Goal: Task Accomplishment & Management: Use online tool/utility

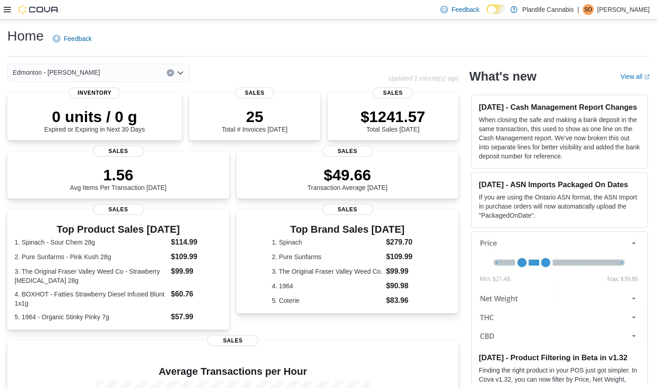
click at [8, 10] on icon at bounding box center [7, 9] width 7 height 7
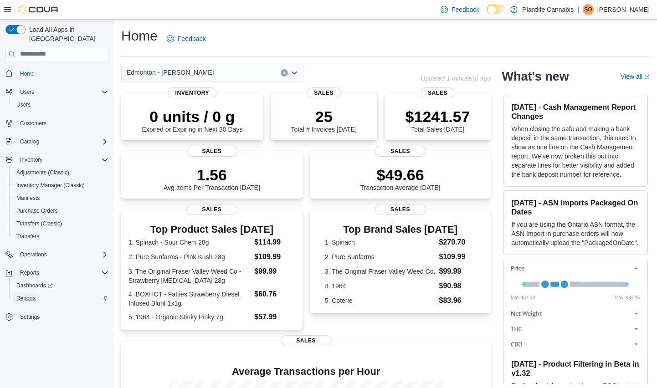
click at [33, 295] on span "Reports" at bounding box center [25, 298] width 19 height 7
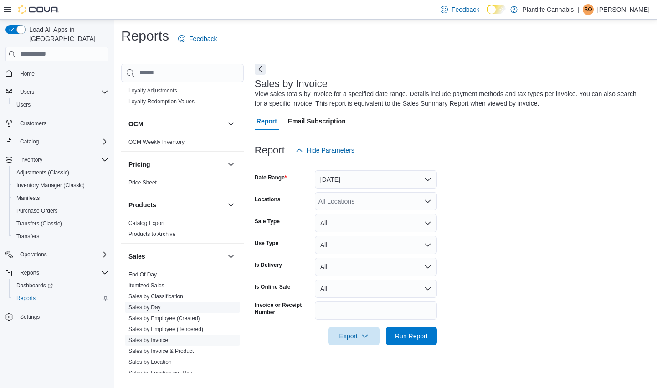
scroll to position [377, 0]
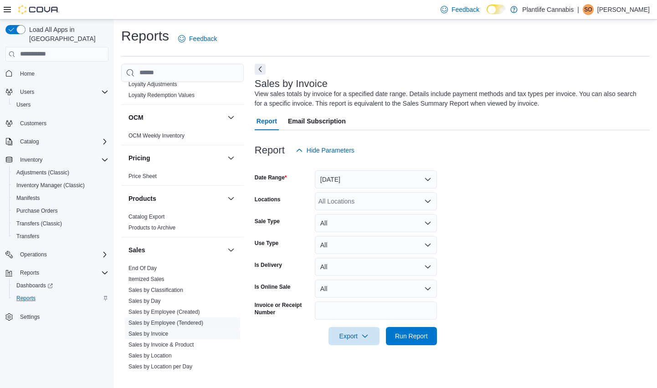
click at [189, 323] on link "Sales by Employee (Tendered)" at bounding box center [165, 323] width 75 height 6
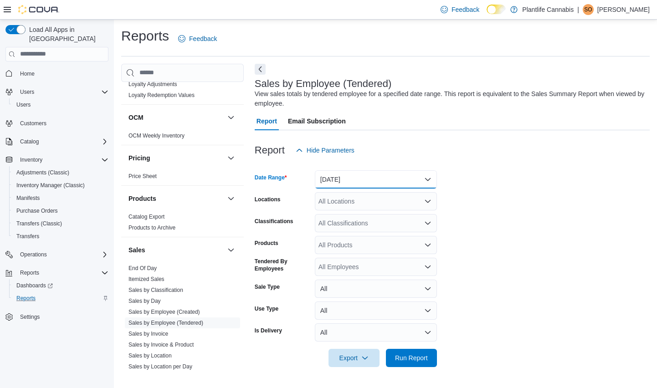
click at [365, 182] on button "[DATE]" at bounding box center [376, 179] width 122 height 18
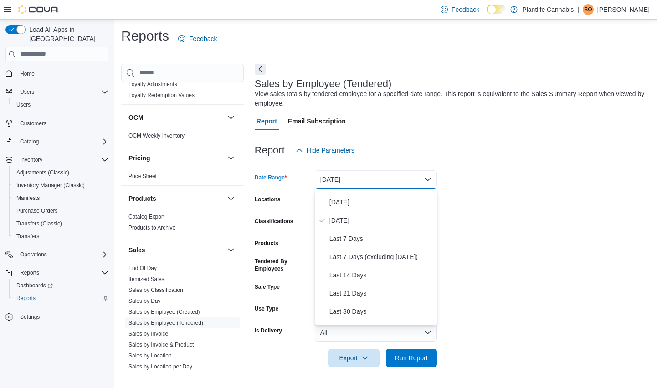
scroll to position [3, 0]
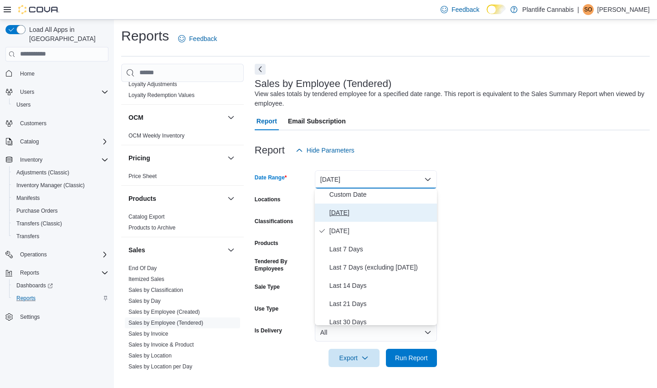
click at [343, 209] on span "[DATE]" at bounding box center [381, 212] width 104 height 11
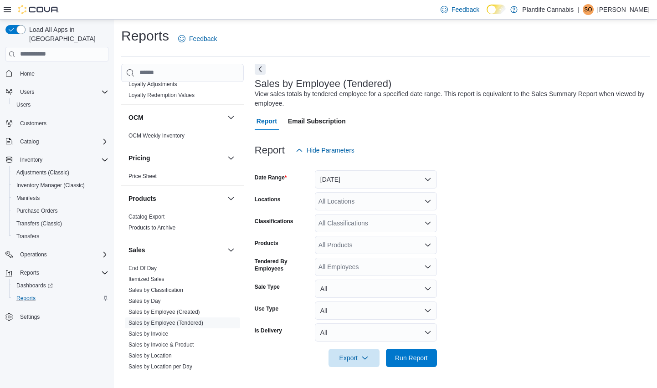
drag, startPoint x: 516, startPoint y: 195, endPoint x: 363, endPoint y: 215, distance: 154.0
click at [516, 195] on form "Date Range Today Locations All Locations Classifications All Classifications Pr…" at bounding box center [452, 263] width 395 height 208
drag, startPoint x: 367, startPoint y: 204, endPoint x: 377, endPoint y: 230, distance: 27.3
click at [367, 204] on div "All Locations" at bounding box center [376, 201] width 122 height 18
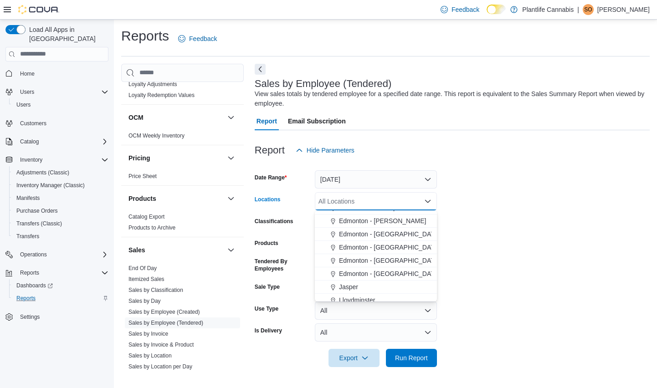
scroll to position [234, 0]
click at [391, 221] on span "Edmonton - [PERSON_NAME]" at bounding box center [382, 220] width 87 height 9
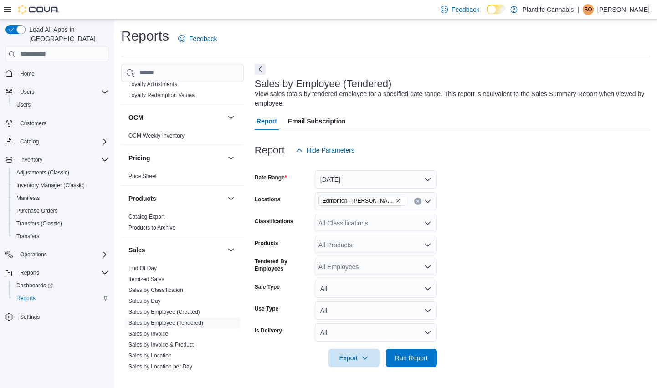
click at [497, 220] on form "Date Range Today Locations Edmonton - Terra Losa Classifications All Classifica…" at bounding box center [452, 263] width 395 height 208
click at [415, 355] on span "Run Report" at bounding box center [411, 357] width 33 height 9
click at [9, 10] on icon at bounding box center [7, 9] width 7 height 5
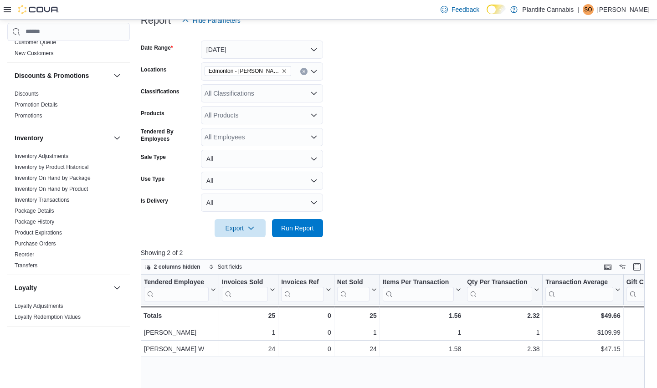
scroll to position [113, 0]
click at [7, 13] on icon at bounding box center [7, 9] width 7 height 7
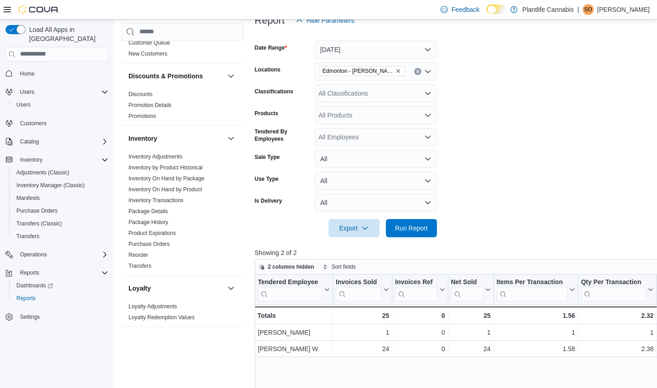
scroll to position [130, 0]
click at [51, 169] on span "Adjustments (Classic)" at bounding box center [42, 172] width 53 height 7
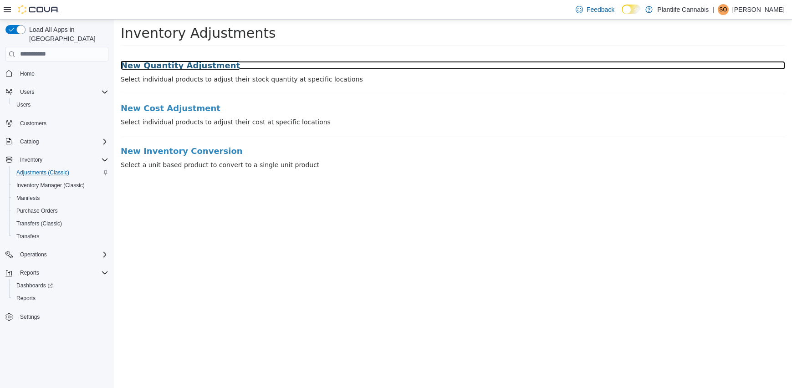
click at [200, 64] on h3 "New Quantity Adjustment" at bounding box center [453, 65] width 665 height 9
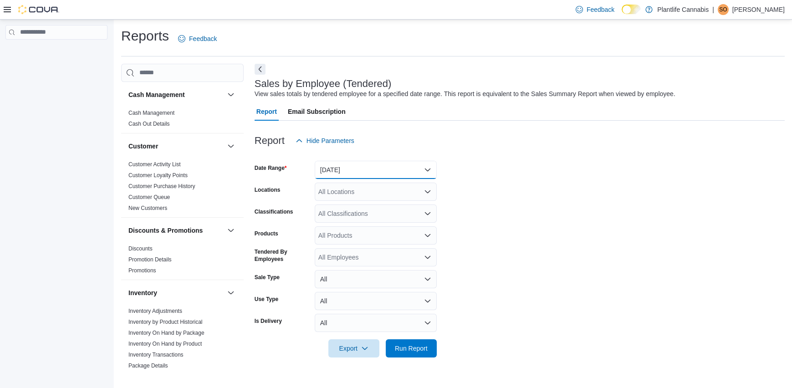
click at [340, 172] on button "[DATE]" at bounding box center [376, 170] width 122 height 18
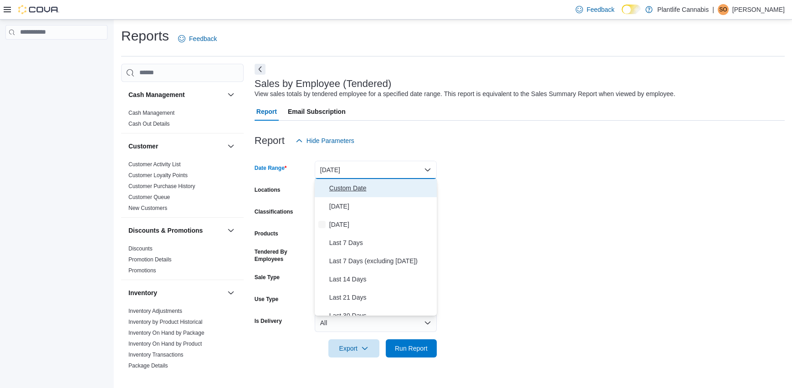
click at [342, 190] on span "Custom Date" at bounding box center [381, 188] width 104 height 11
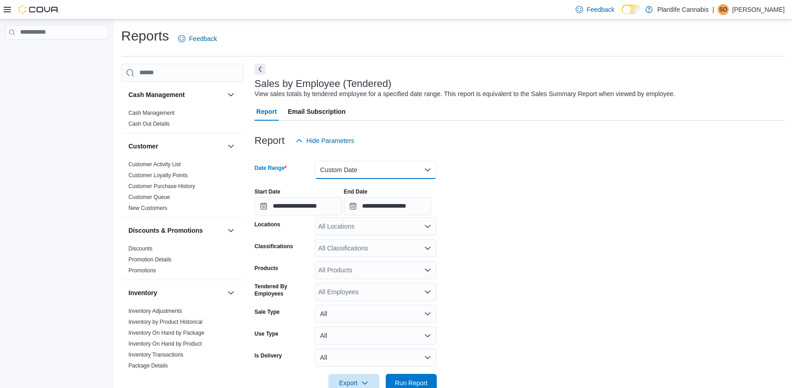
click at [345, 172] on button "Custom Date" at bounding box center [376, 170] width 122 height 18
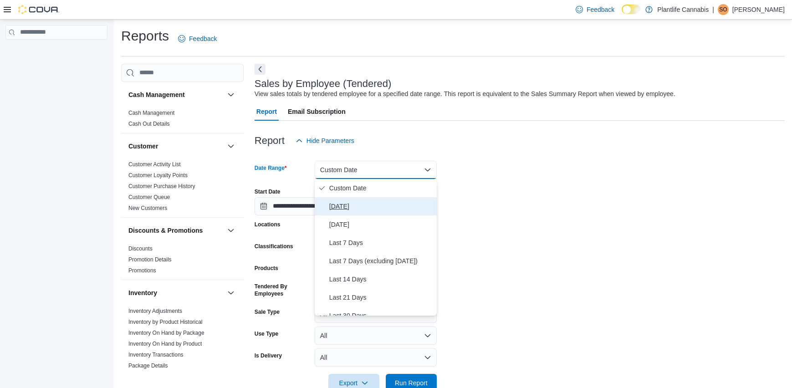
click at [342, 202] on span "[DATE]" at bounding box center [381, 206] width 104 height 11
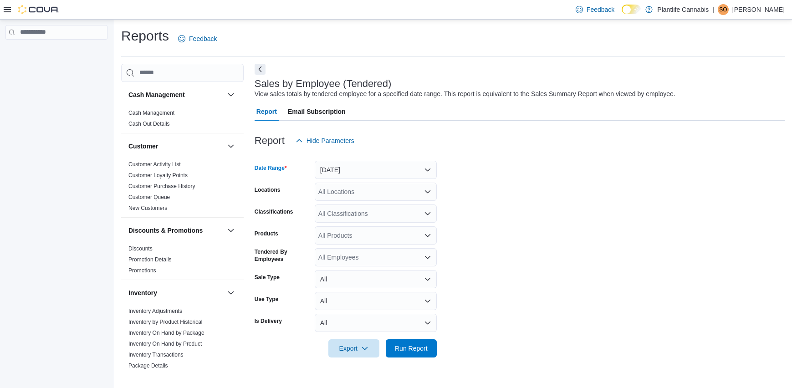
click at [3, 8] on div "Feedback Dark Mode Plantlife Cannabis | SO [PERSON_NAME]" at bounding box center [396, 10] width 792 height 20
click at [4, 9] on icon at bounding box center [7, 9] width 7 height 5
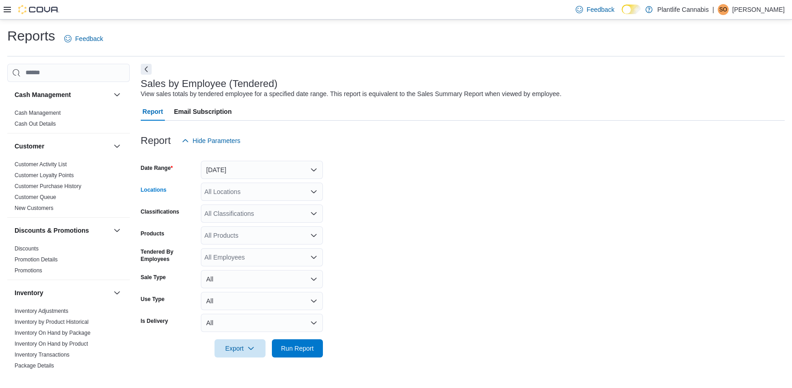
drag, startPoint x: 297, startPoint y: 192, endPoint x: 297, endPoint y: 198, distance: 5.9
click at [297, 192] on div "All Locations" at bounding box center [262, 192] width 122 height 18
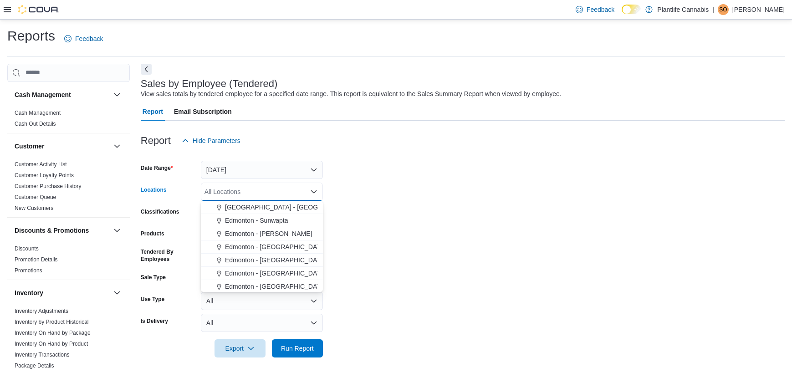
scroll to position [212, 0]
click at [271, 235] on span "Edmonton - [PERSON_NAME]" at bounding box center [268, 232] width 87 height 9
click at [360, 246] on form "Date Range [DATE] Locations [GEOGRAPHIC_DATA] - [PERSON_NAME][GEOGRAPHIC_DATA] …" at bounding box center [463, 254] width 644 height 208
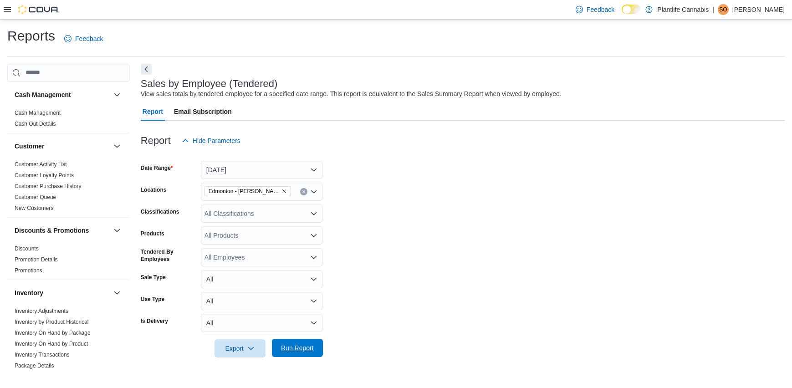
drag, startPoint x: 312, startPoint y: 347, endPoint x: 320, endPoint y: 342, distance: 9.2
click at [312, 347] on span "Run Report" at bounding box center [297, 348] width 33 height 9
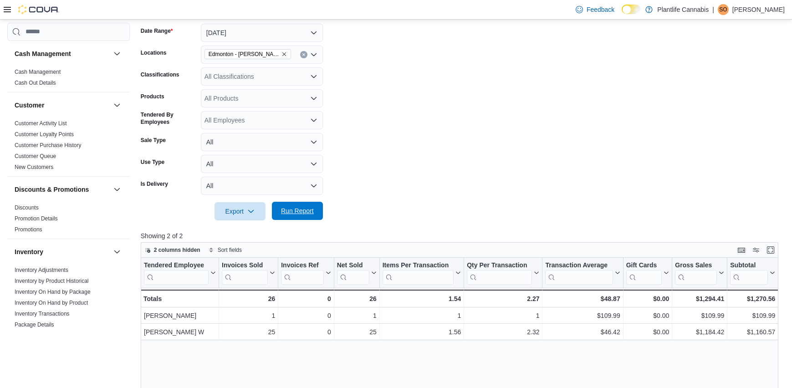
click at [313, 217] on span "Run Report" at bounding box center [297, 211] width 40 height 18
